Goal: Information Seeking & Learning: Understand process/instructions

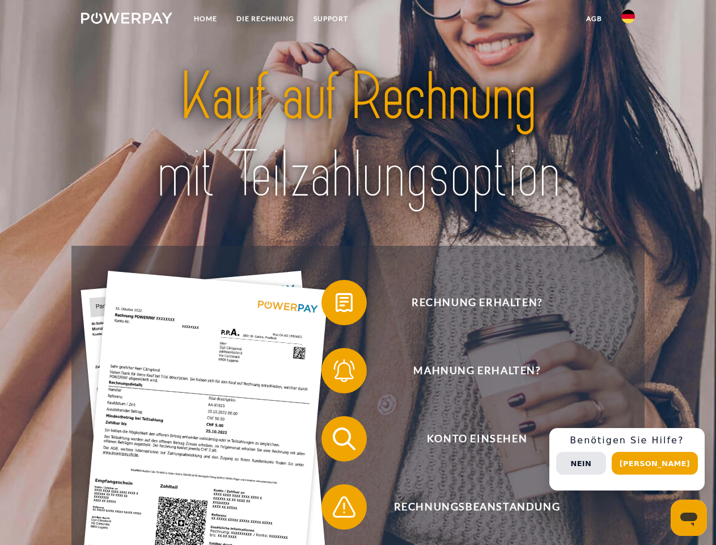
click at [127, 20] on img at bounding box center [126, 17] width 91 height 11
click at [629, 20] on img at bounding box center [629, 17] width 14 height 14
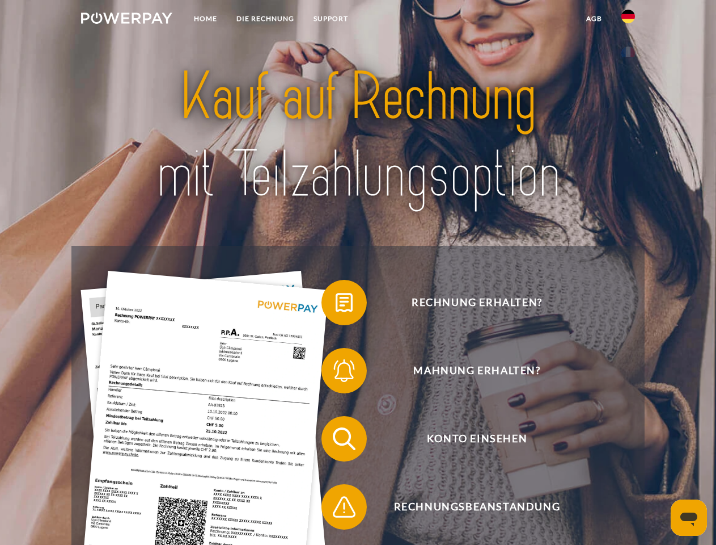
click at [594, 19] on link "agb" at bounding box center [594, 19] width 35 height 20
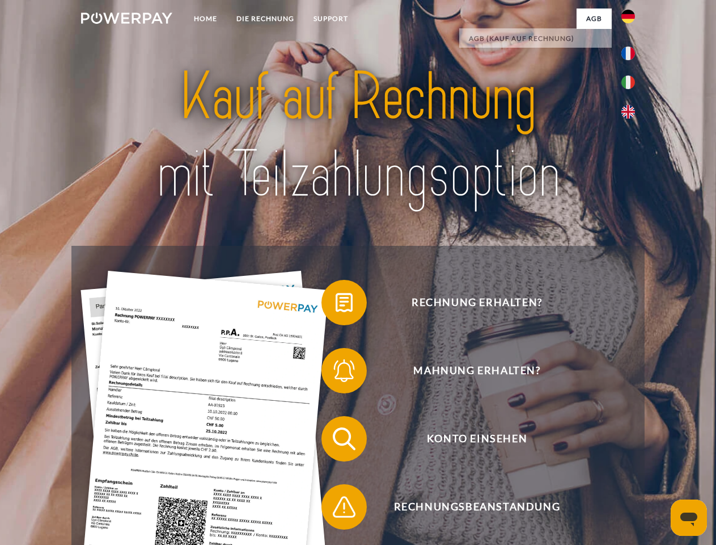
click at [336, 305] on span at bounding box center [327, 302] width 57 height 57
click at [336, 373] on span at bounding box center [327, 370] width 57 height 57
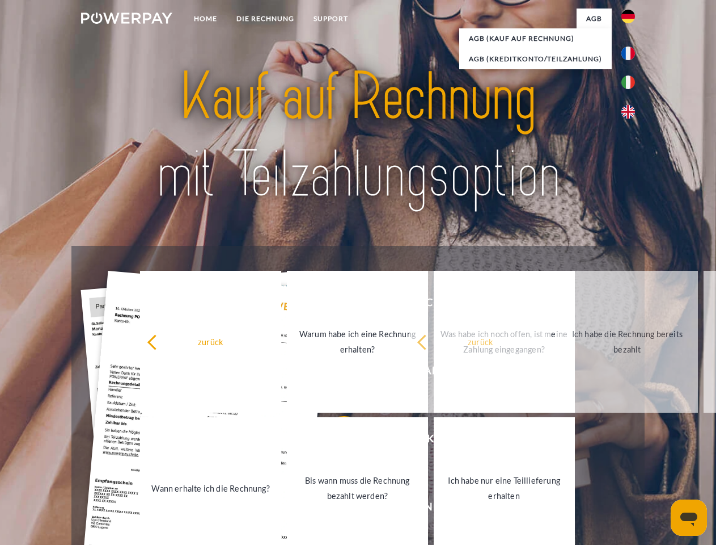
click at [336, 441] on link "Bis wann muss die Rechnung bezahlt werden?" at bounding box center [357, 488] width 141 height 142
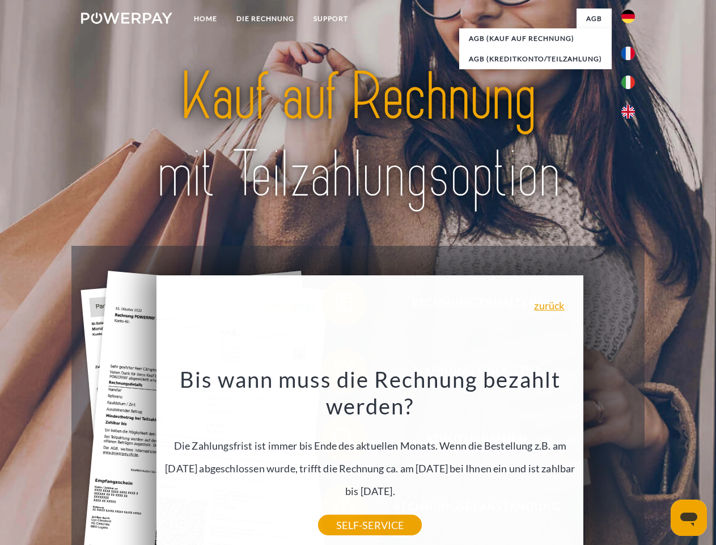
click at [631, 459] on div "Rechnung erhalten? Mahnung erhalten? Konto einsehen" at bounding box center [357, 473] width 573 height 454
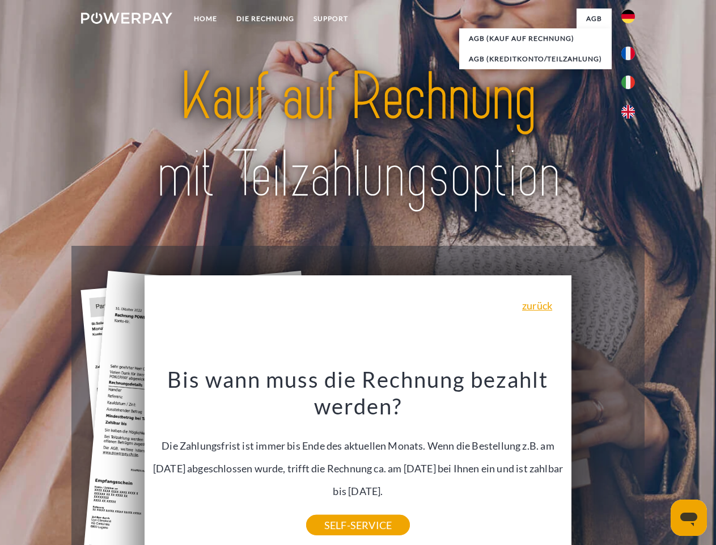
click at [604, 461] on span "Konto einsehen" at bounding box center [477, 438] width 278 height 45
click at [659, 463] on header "Home DIE RECHNUNG SUPPORT" at bounding box center [358, 391] width 716 height 783
